Goal: Information Seeking & Learning: Check status

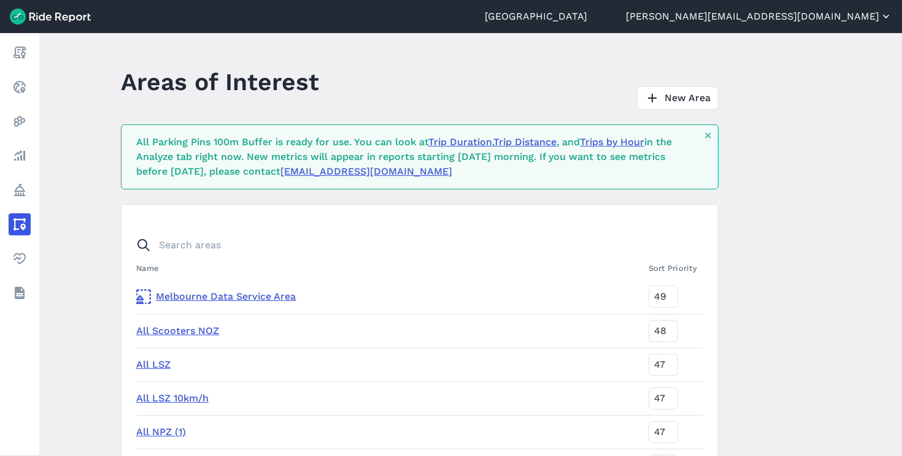
scroll to position [3838, 0]
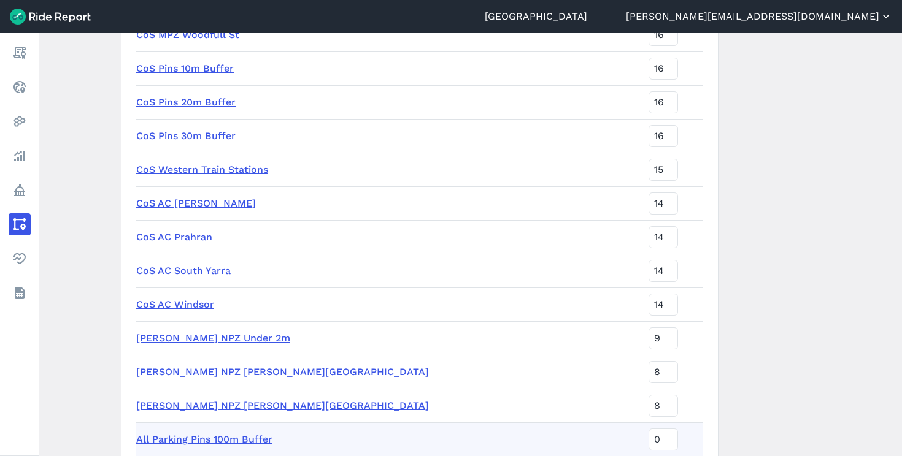
click at [831, 13] on button "[PERSON_NAME][EMAIL_ADDRESS][DOMAIN_NAME]" at bounding box center [759, 16] width 266 height 15
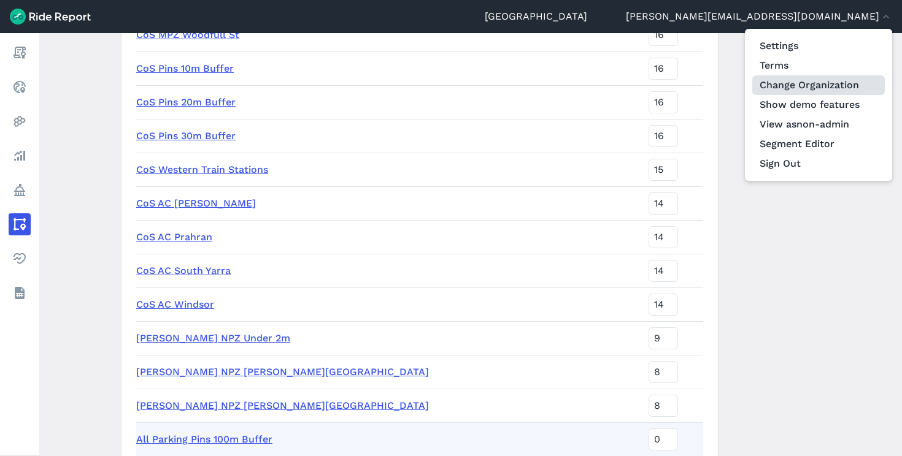
click at [813, 85] on link "Change Organization" at bounding box center [818, 85] width 132 height 20
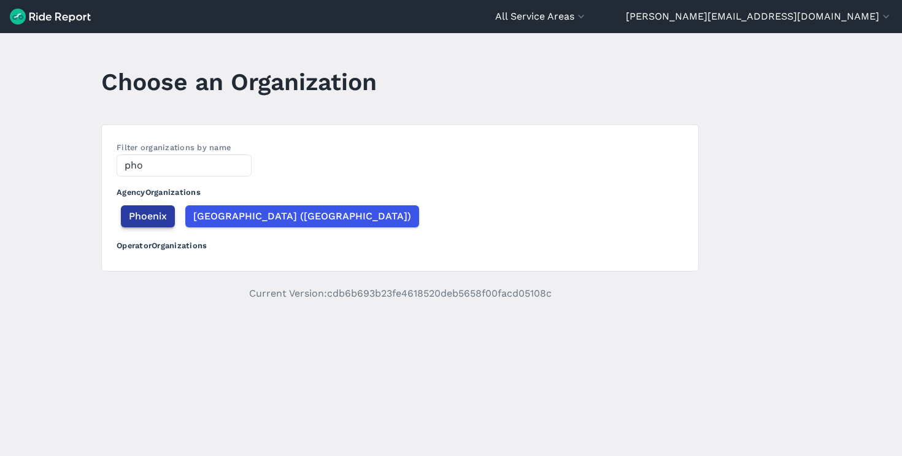
type input "pho"
click at [140, 214] on span "Phoenix" at bounding box center [148, 216] width 38 height 15
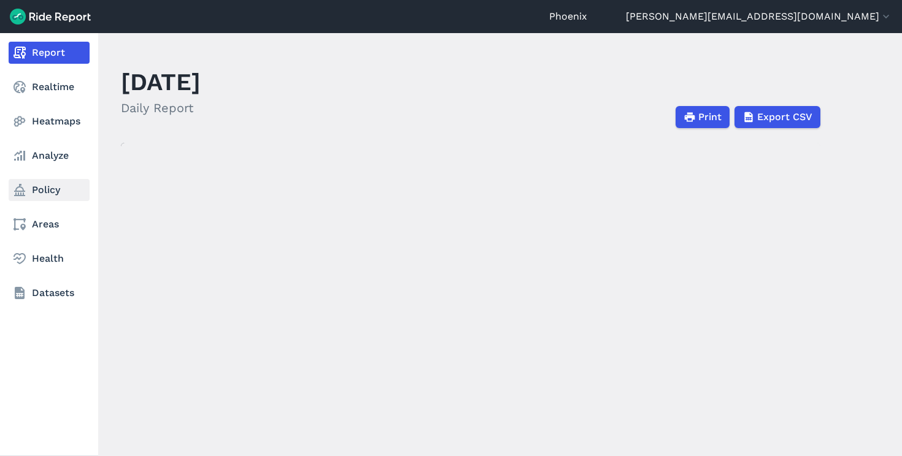
click at [56, 185] on link "Policy" at bounding box center [49, 190] width 81 height 22
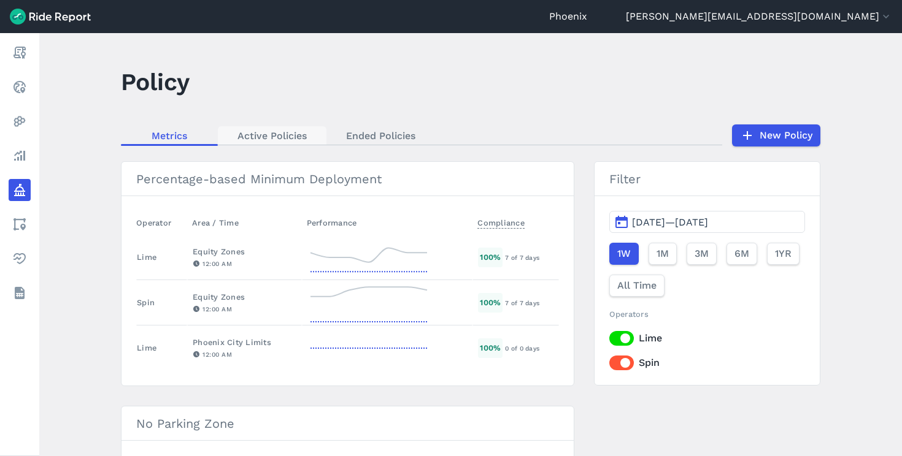
click at [286, 140] on link "Active Policies" at bounding box center [272, 135] width 109 height 18
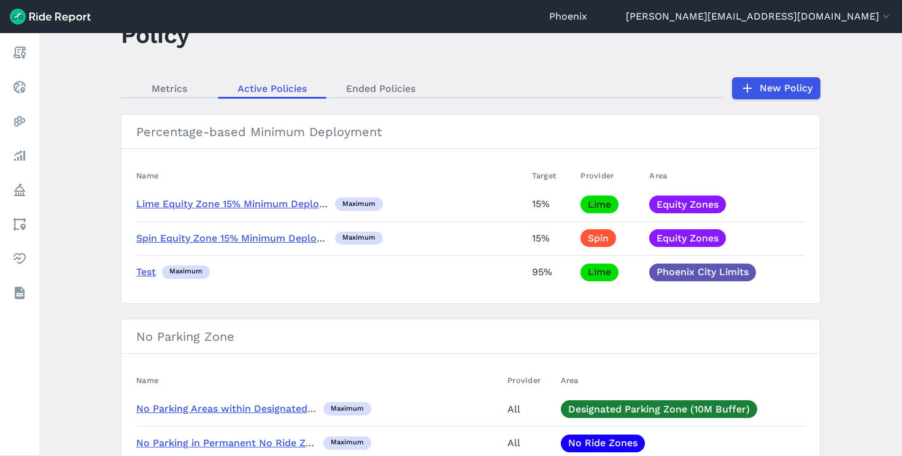
scroll to position [44, 0]
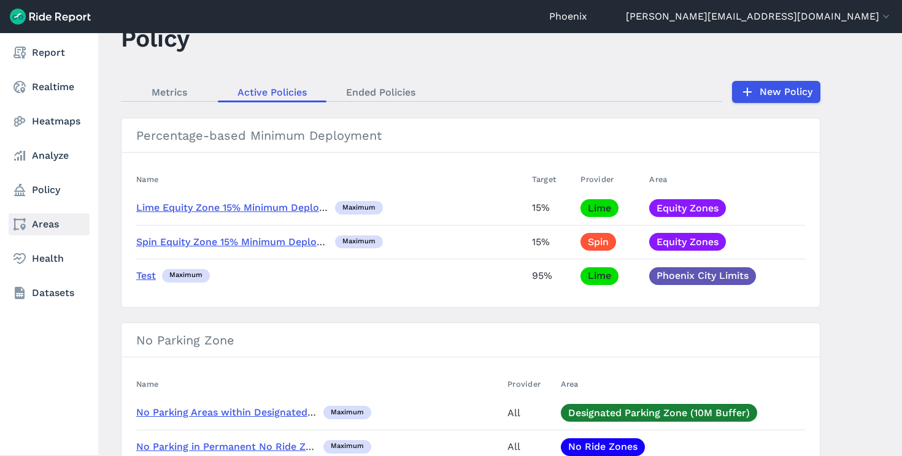
click at [27, 222] on link "Areas" at bounding box center [49, 224] width 81 height 22
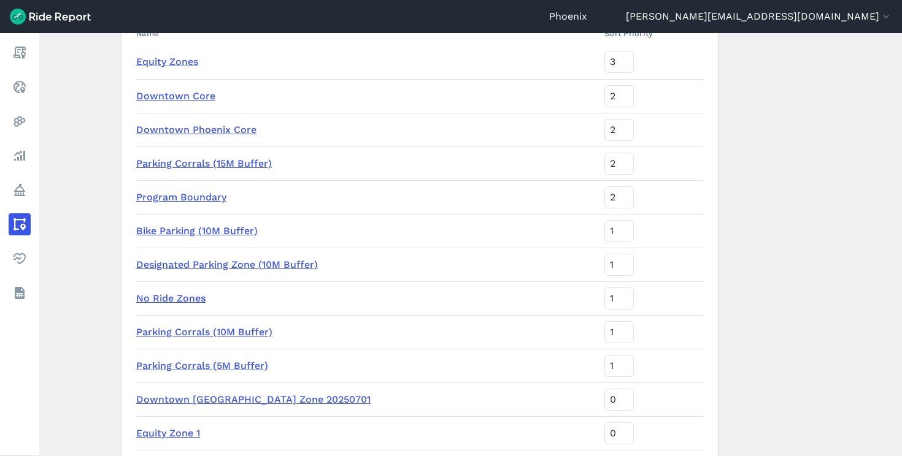
scroll to position [153, 0]
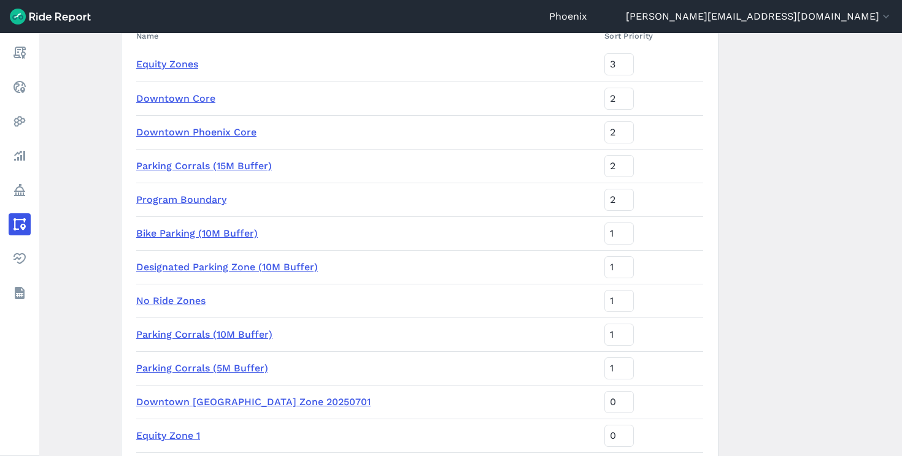
click at [257, 169] on link "Parking Corrals (15M Buffer)" at bounding box center [204, 166] width 136 height 12
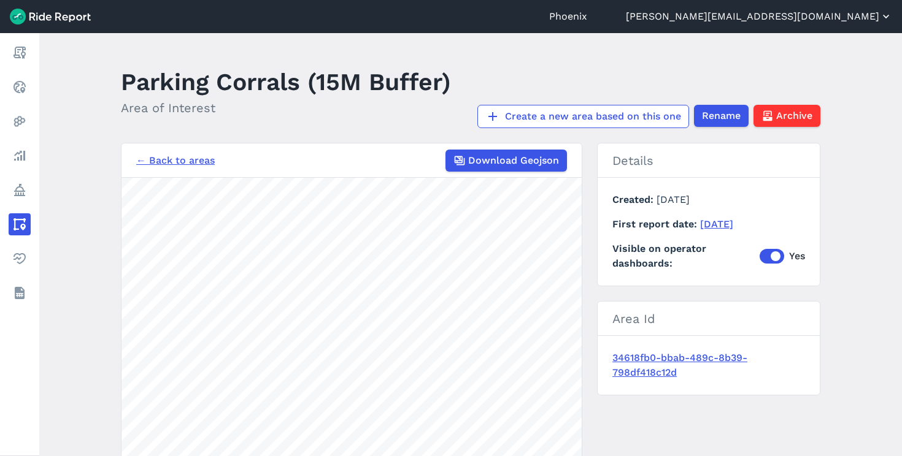
click at [828, 20] on button "[PERSON_NAME][EMAIL_ADDRESS][DOMAIN_NAME]" at bounding box center [759, 16] width 266 height 15
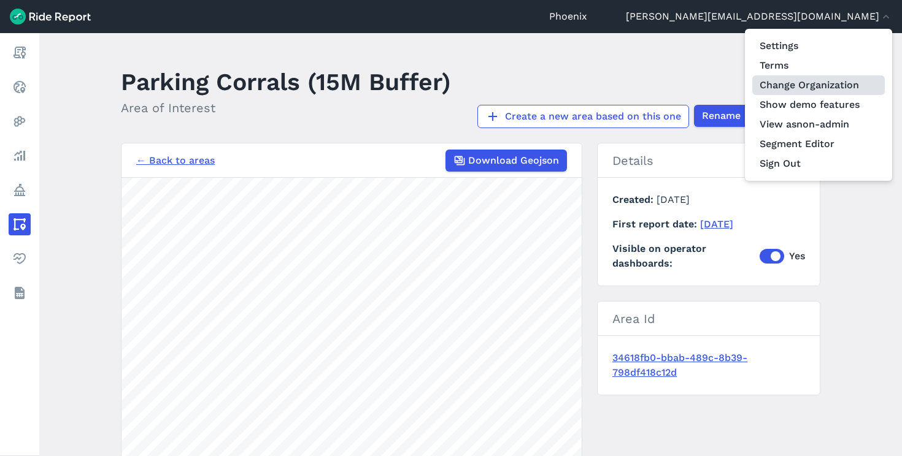
click at [803, 90] on link "Change Organization" at bounding box center [818, 85] width 132 height 20
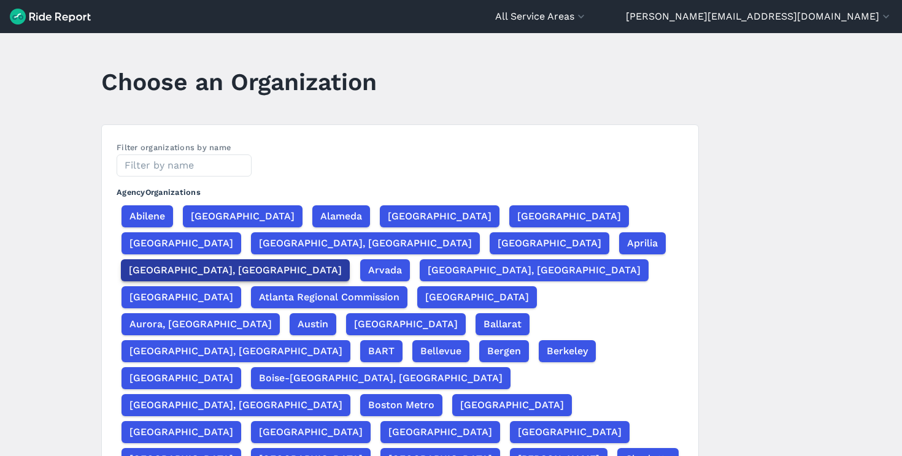
click at [280, 263] on span "[GEOGRAPHIC_DATA], [GEOGRAPHIC_DATA]" at bounding box center [235, 270] width 213 height 15
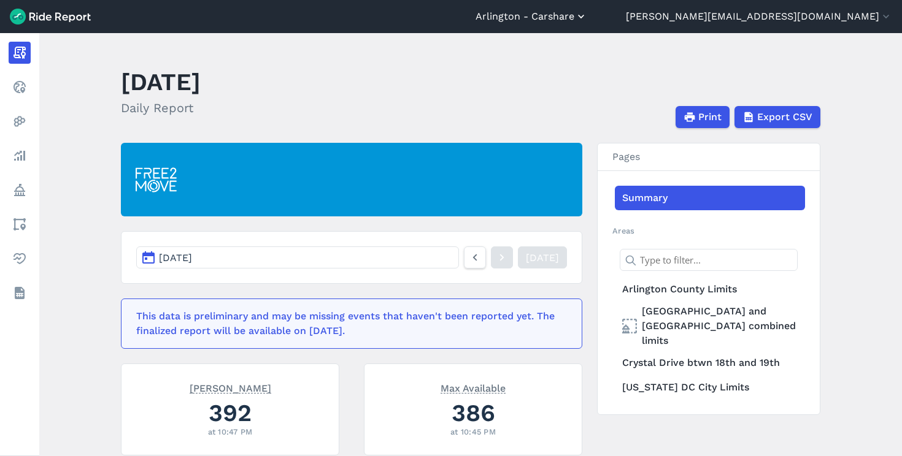
click at [587, 18] on button "Arlington - Carshare" at bounding box center [531, 16] width 112 height 15
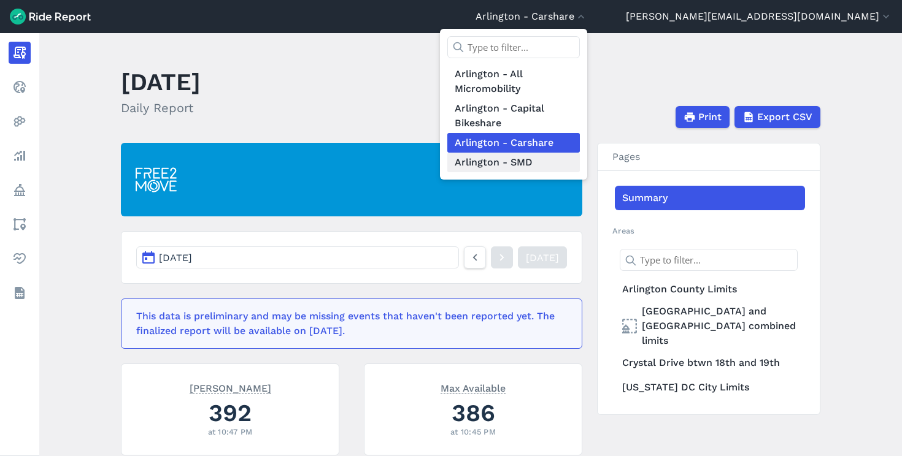
click at [580, 167] on link "Arlington - SMD" at bounding box center [513, 163] width 132 height 20
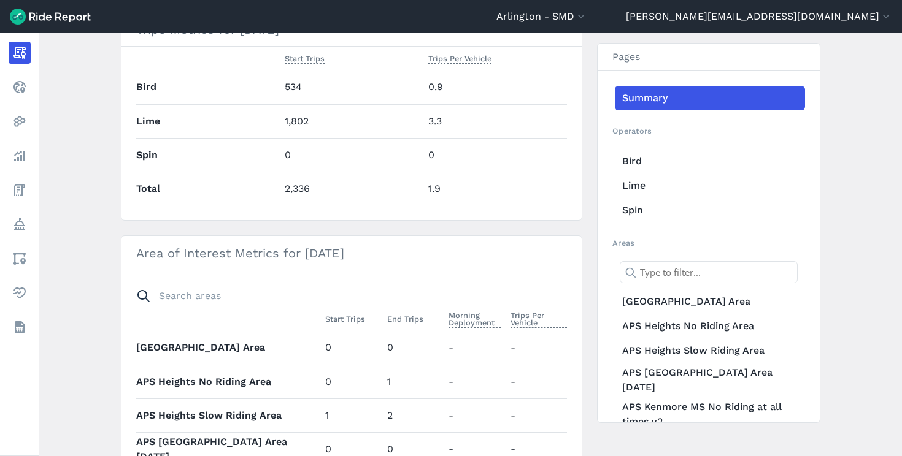
scroll to position [548, 0]
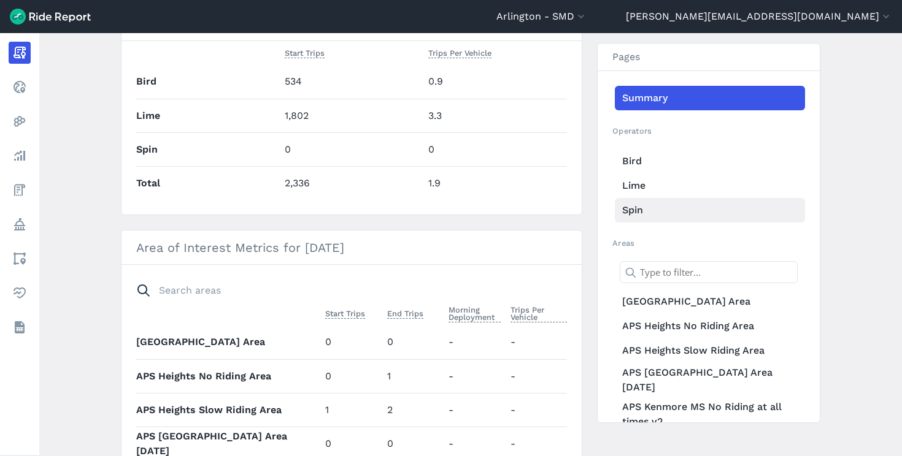
click at [637, 216] on link "Spin" at bounding box center [710, 210] width 190 height 25
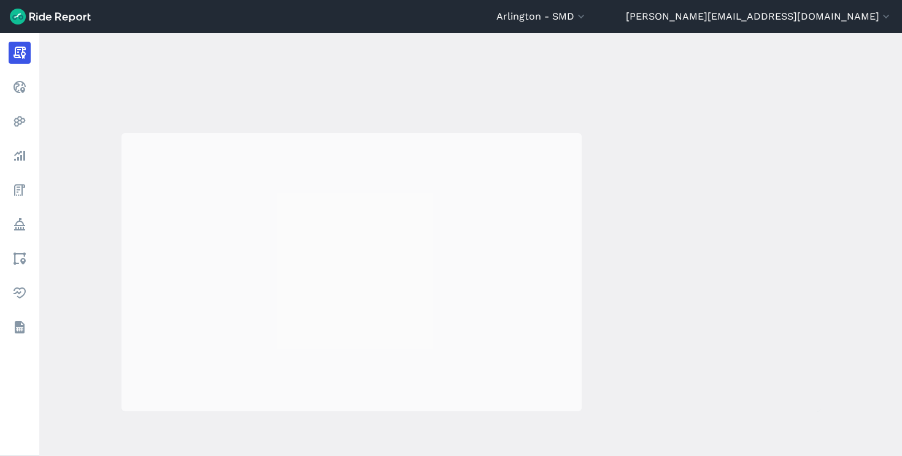
scroll to position [495, 0]
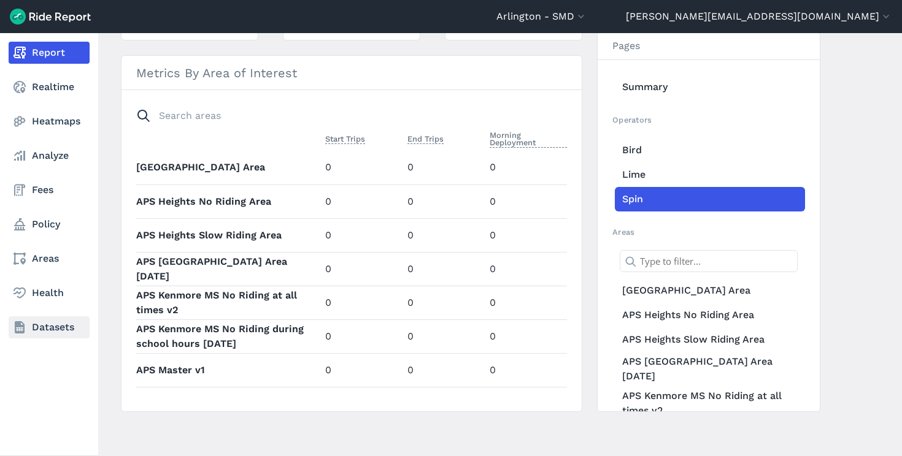
click at [13, 330] on icon at bounding box center [19, 327] width 15 height 15
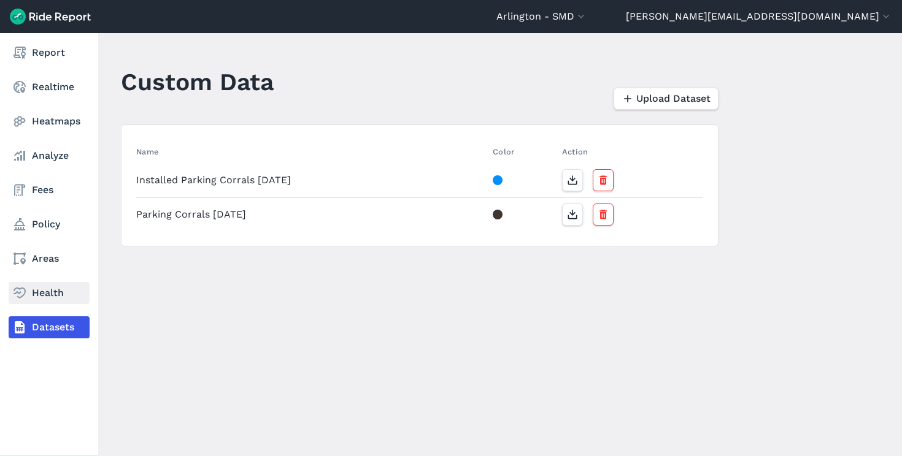
click at [40, 293] on link "Health" at bounding box center [49, 293] width 81 height 22
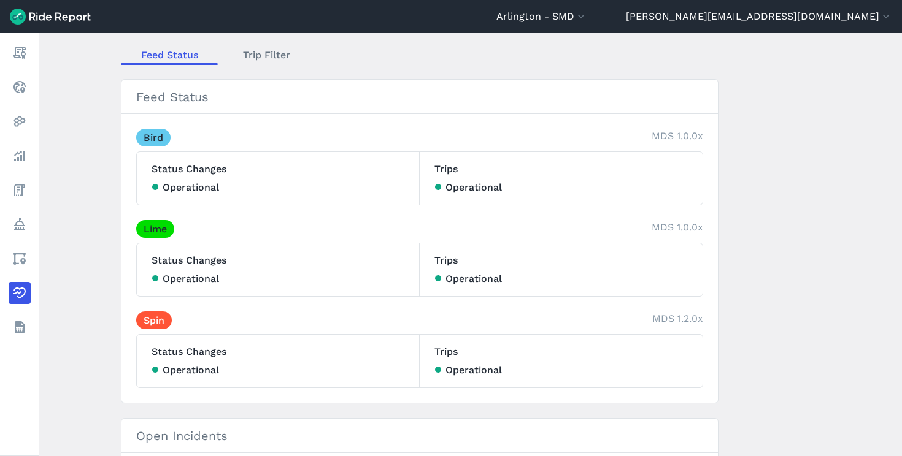
scroll to position [79, 0]
click at [153, 323] on link "Spin" at bounding box center [154, 321] width 36 height 18
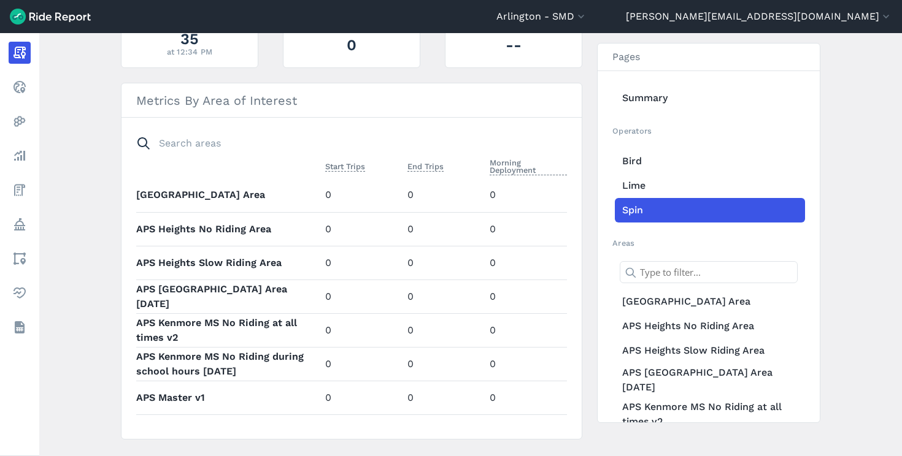
scroll to position [468, 0]
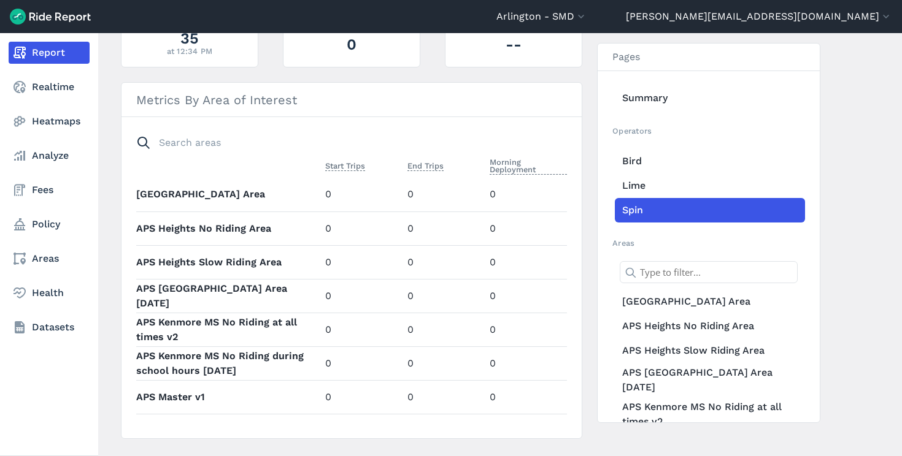
click at [45, 53] on link "Report" at bounding box center [49, 53] width 81 height 22
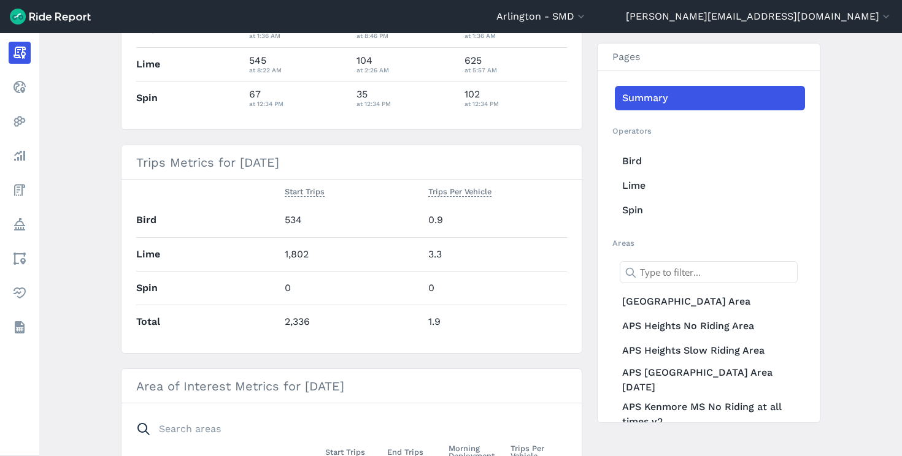
scroll to position [440, 0]
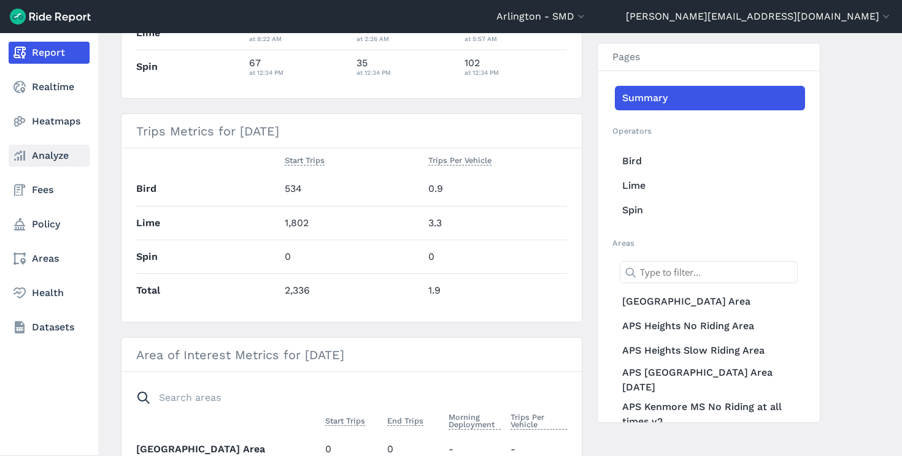
click at [55, 149] on link "Analyze" at bounding box center [49, 156] width 81 height 22
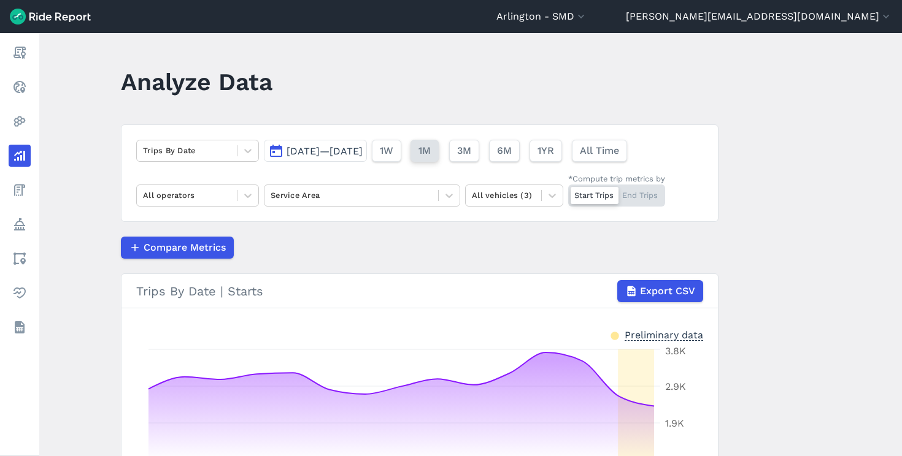
click at [431, 148] on span "1M" at bounding box center [424, 151] width 12 height 15
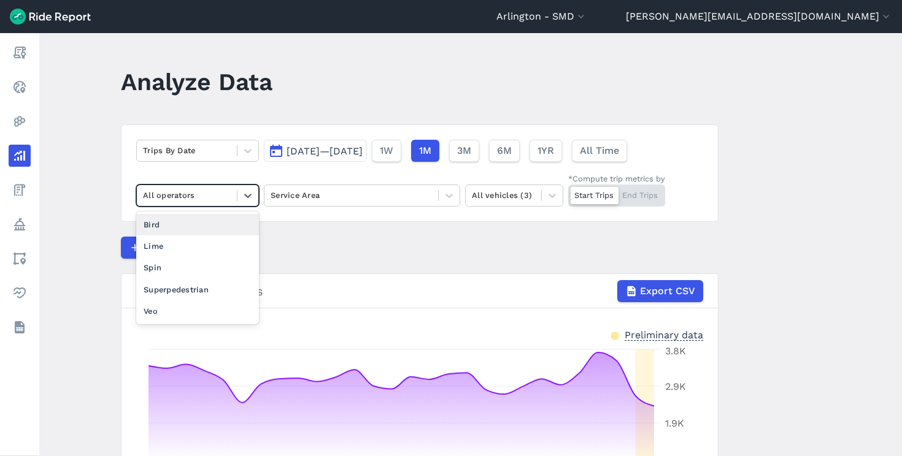
click at [180, 201] on div at bounding box center [187, 195] width 88 height 14
click at [182, 263] on div "Spin" at bounding box center [197, 267] width 123 height 21
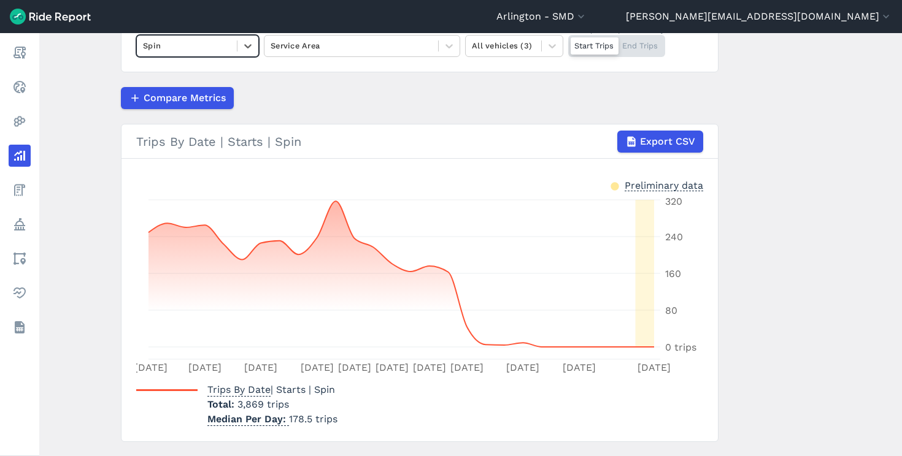
scroll to position [98, 0]
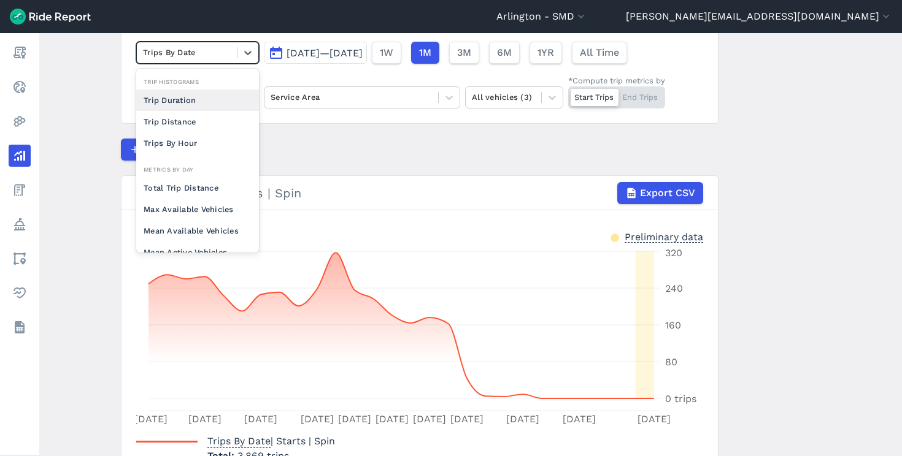
click at [223, 58] on div at bounding box center [187, 52] width 88 height 14
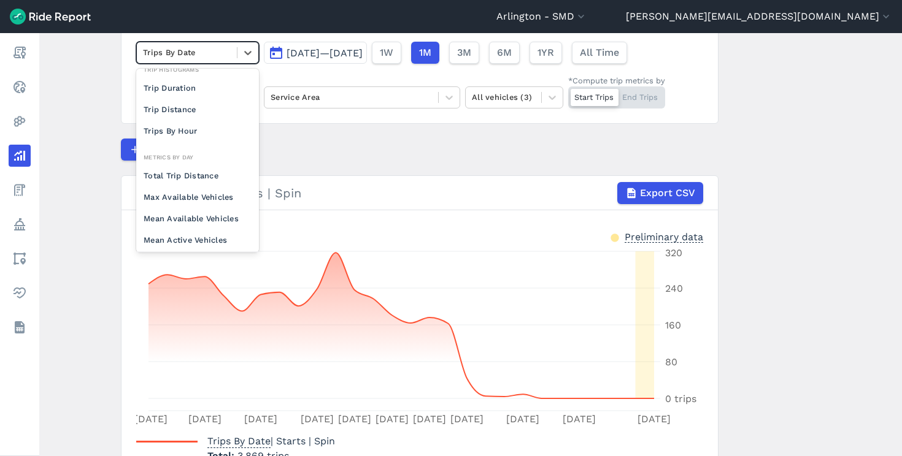
scroll to position [0, 0]
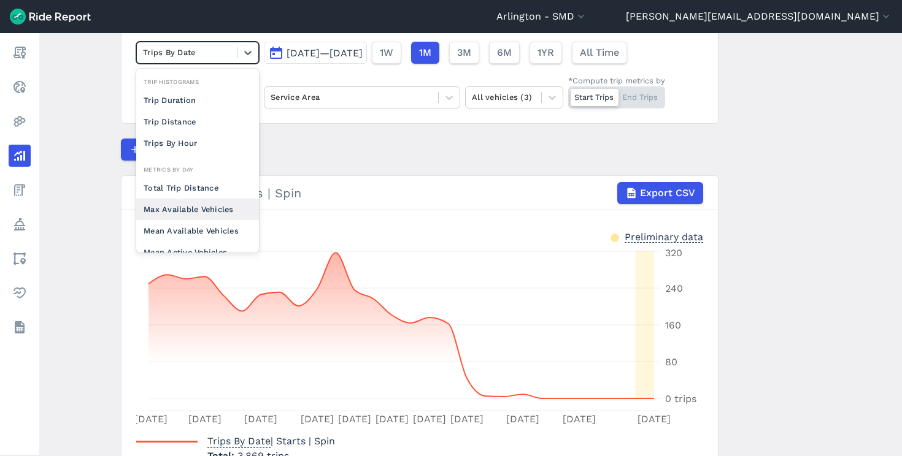
click at [199, 210] on div "Max Available Vehicles" at bounding box center [197, 209] width 123 height 21
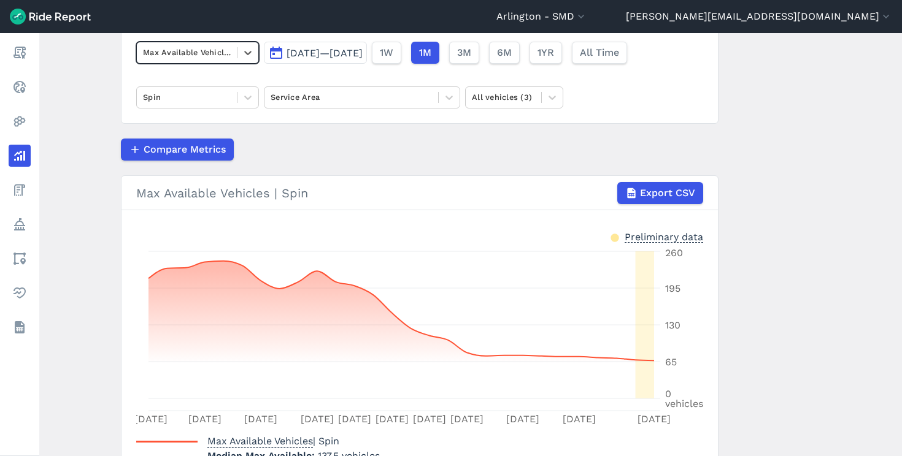
click at [209, 50] on div at bounding box center [187, 52] width 88 height 14
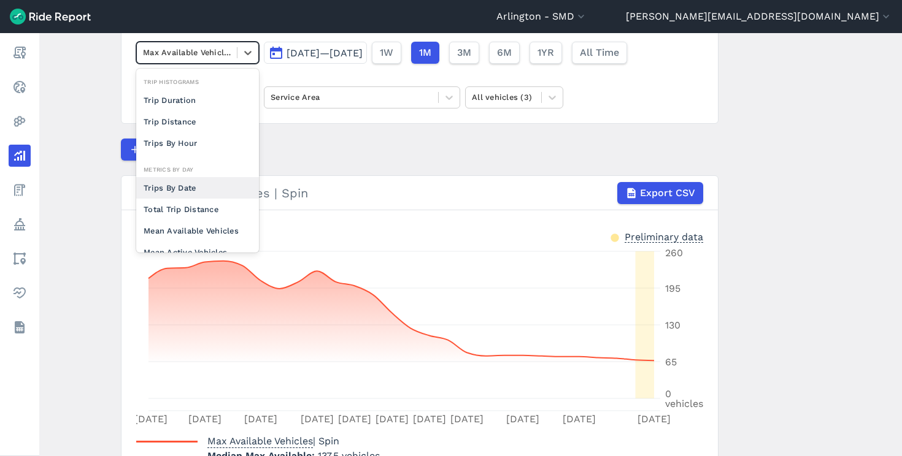
click at [196, 190] on div "Trips By Date" at bounding box center [197, 187] width 123 height 21
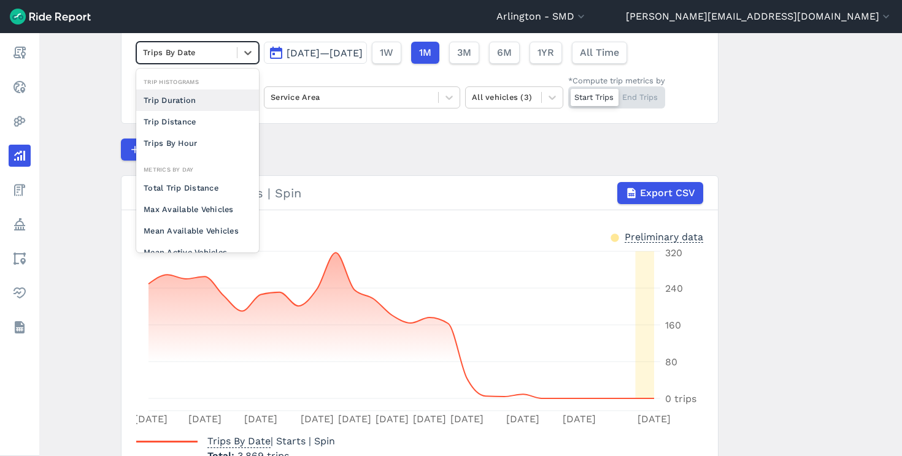
click at [196, 59] on div "Trips By Date" at bounding box center [187, 52] width 100 height 19
click at [188, 205] on div "Max Available Vehicles" at bounding box center [197, 209] width 123 height 21
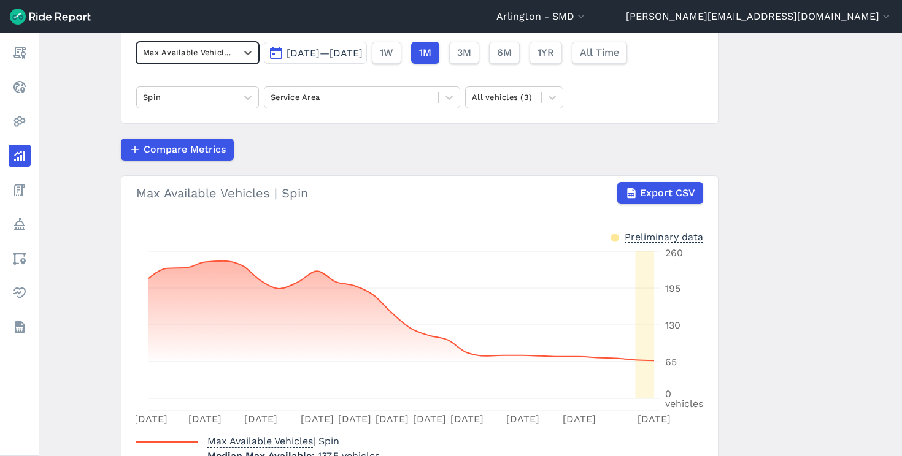
click at [193, 53] on div at bounding box center [187, 52] width 88 height 14
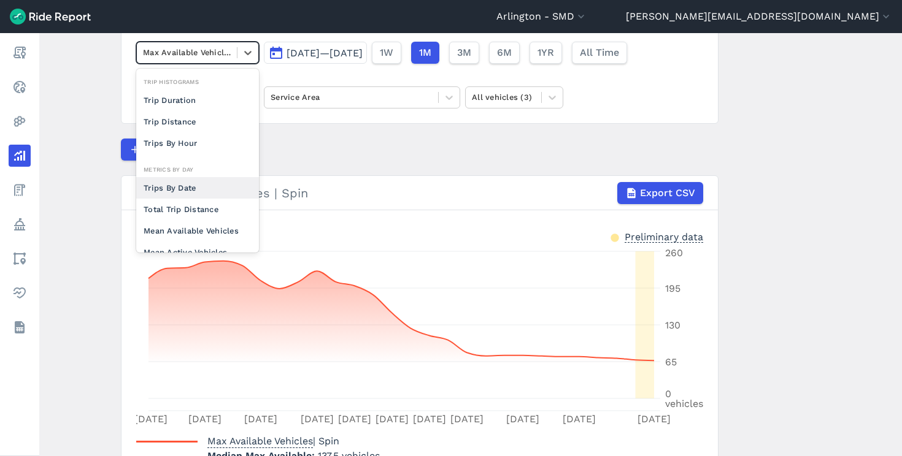
click at [192, 188] on div "Trips By Date" at bounding box center [197, 187] width 123 height 21
